Goal: Use online tool/utility: Utilize a website feature to perform a specific function

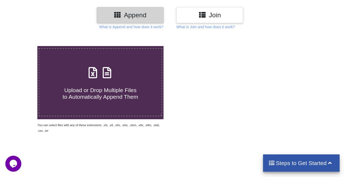
scroll to position [76, 0]
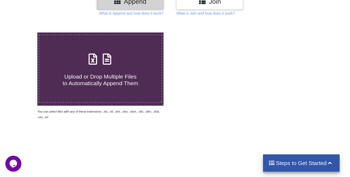
click at [96, 60] on icon at bounding box center [92, 56] width 13 height 11
click at [23, 33] on input "Upload or Drop Multiple Files to Automatically Append Them" at bounding box center [23, 33] width 0 height 0
type input "C:\fakepath\SellList+R1-MBBS-BDS copy.xlsx"
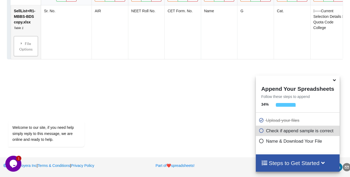
scroll to position [616, 0]
click at [326, 164] on icon at bounding box center [322, 163] width 7 height 6
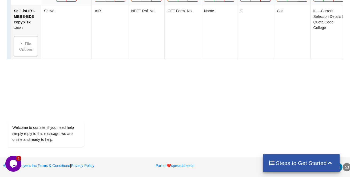
click at [326, 164] on h4 "Steps to Get Started" at bounding box center [301, 163] width 66 height 7
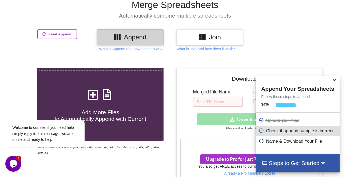
scroll to position [0, 0]
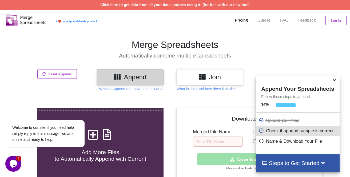
click at [206, 77] on icon at bounding box center [202, 76] width 8 height 7
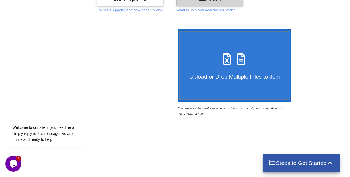
scroll to position [85, 0]
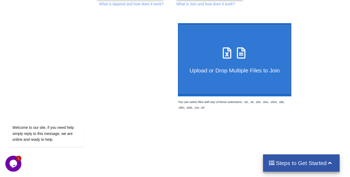
click at [232, 54] on icon at bounding box center [226, 50] width 13 height 11
click at [176, 23] on input "Upload or Drop Multiple Files to Join" at bounding box center [176, 23] width 0 height 0
type input "C:\fakepath\SellList+R1-MBBS-BDS copy.xlsx"
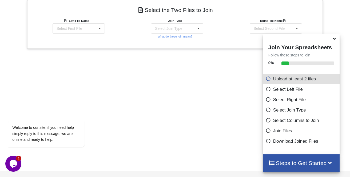
scroll to position [234, 0]
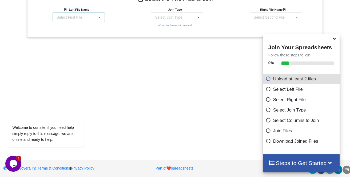
click at [96, 18] on icon at bounding box center [100, 18] width 8 height 10
click at [87, 31] on span "SellList+R1-MBBS-BDS copy.xlsx : Table 1" at bounding box center [77, 33] width 40 height 8
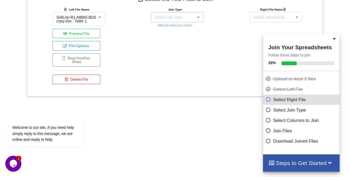
click at [181, 17] on div "Select Join Type" at bounding box center [168, 17] width 27 height 4
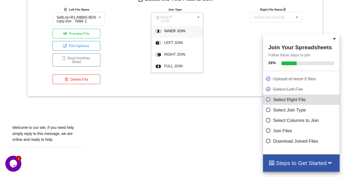
click at [223, 48] on div "Join Type INNER JOIN INNER JOIN LEFT JOIN RIGHT JOIN FULL JOIN What do these jo…" at bounding box center [175, 47] width 98 height 80
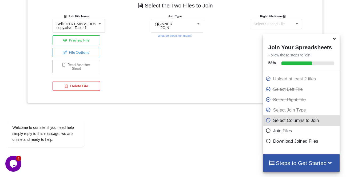
scroll to position [216, 0]
click at [189, 27] on div "INNER JOIN INNER JOIN LEFT JOIN RIGHT JOIN FULL JOIN" at bounding box center [177, 26] width 52 height 14
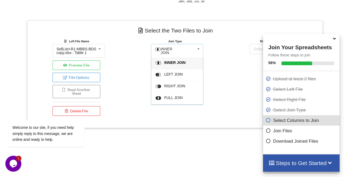
scroll to position [189, 0]
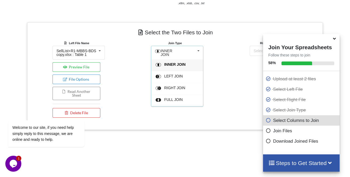
click at [226, 53] on div "Right File Name Select Second File SellList+R1-MBBS-BDS copy.xlsx : Table 1" at bounding box center [273, 80] width 98 height 80
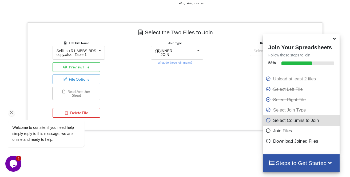
click at [82, 81] on div "Welcome to our site, if you need help simply reply to this message, we are onli…" at bounding box center [53, 111] width 96 height 81
click at [79, 93] on div "Welcome to our site, if you need help simply reply to this message, we are onli…" at bounding box center [53, 111] width 96 height 81
click at [74, 78] on div "Welcome to our site, if you need help simply reply to this message, we are onli…" at bounding box center [53, 111] width 96 height 81
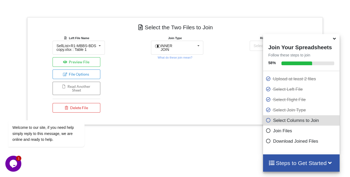
scroll to position [191, 0]
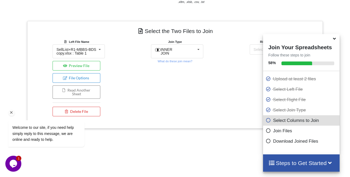
click at [80, 95] on div "Welcome to our site, if you need help simply reply to this message, we are onli…" at bounding box center [53, 111] width 96 height 81
click at [172, 50] on span "INNER JOIN" at bounding box center [166, 51] width 12 height 8
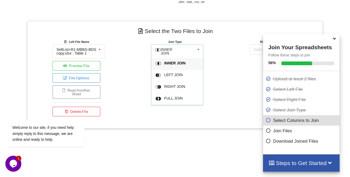
click at [204, 63] on div "Join Type INNER JOIN INNER JOIN LEFT JOIN RIGHT JOIN FULL JOIN What do these jo…" at bounding box center [175, 79] width 98 height 80
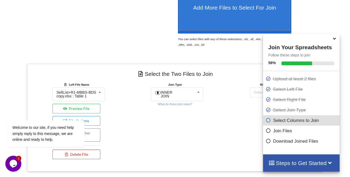
scroll to position [136, 0]
